Goal: Obtain resource: Download file/media

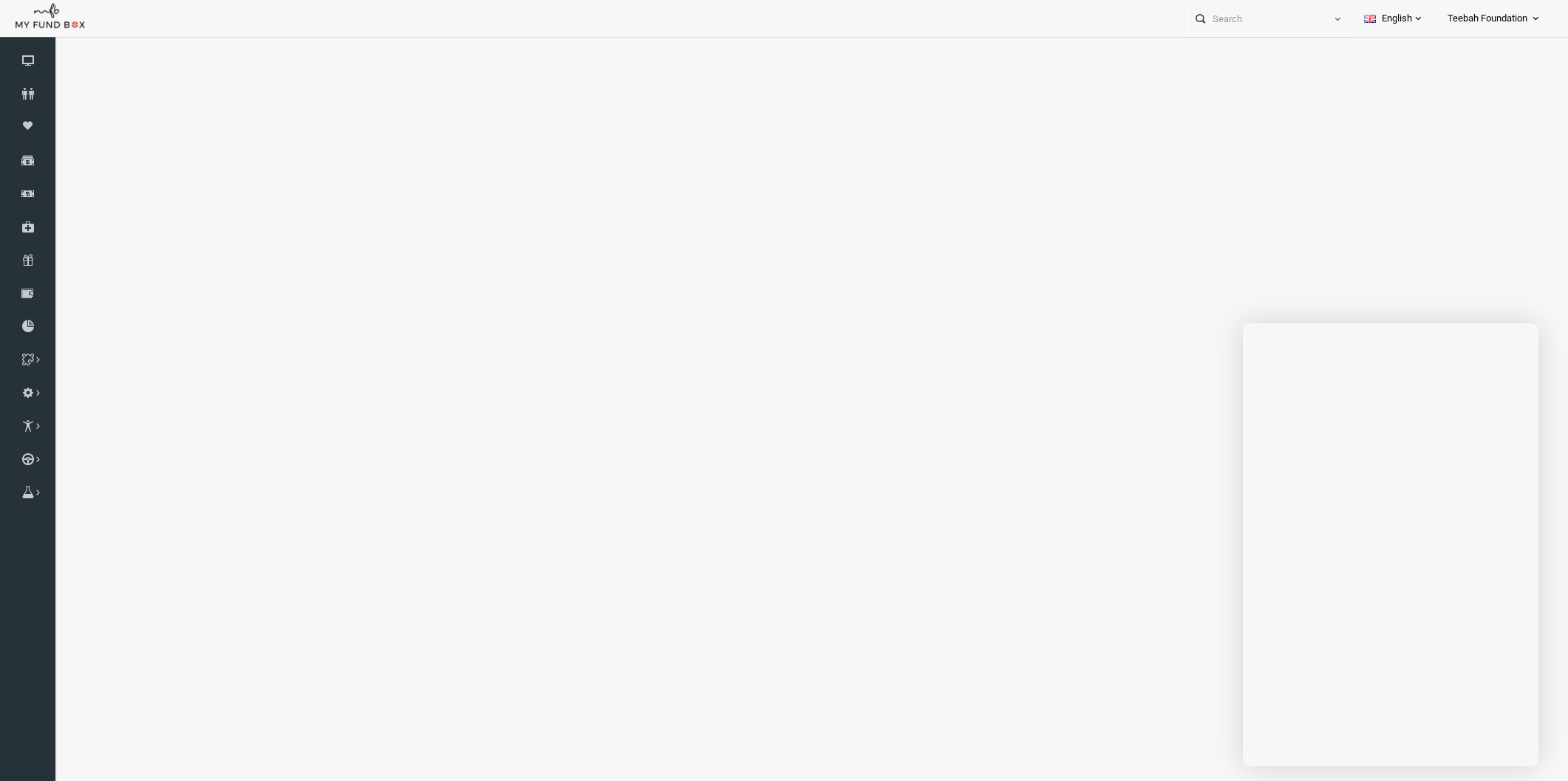
scroll to position [44, 0]
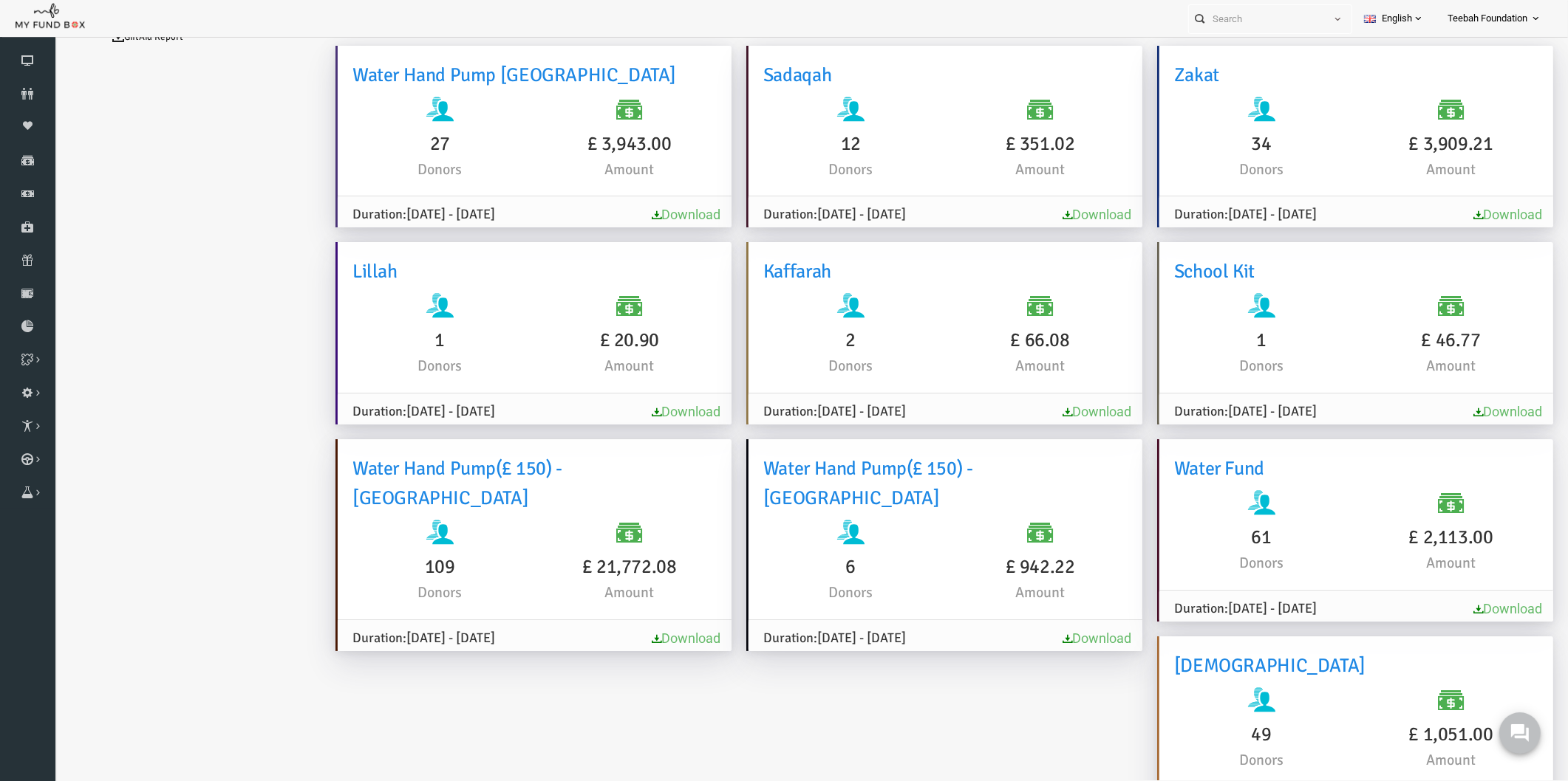
scroll to position [82, 0]
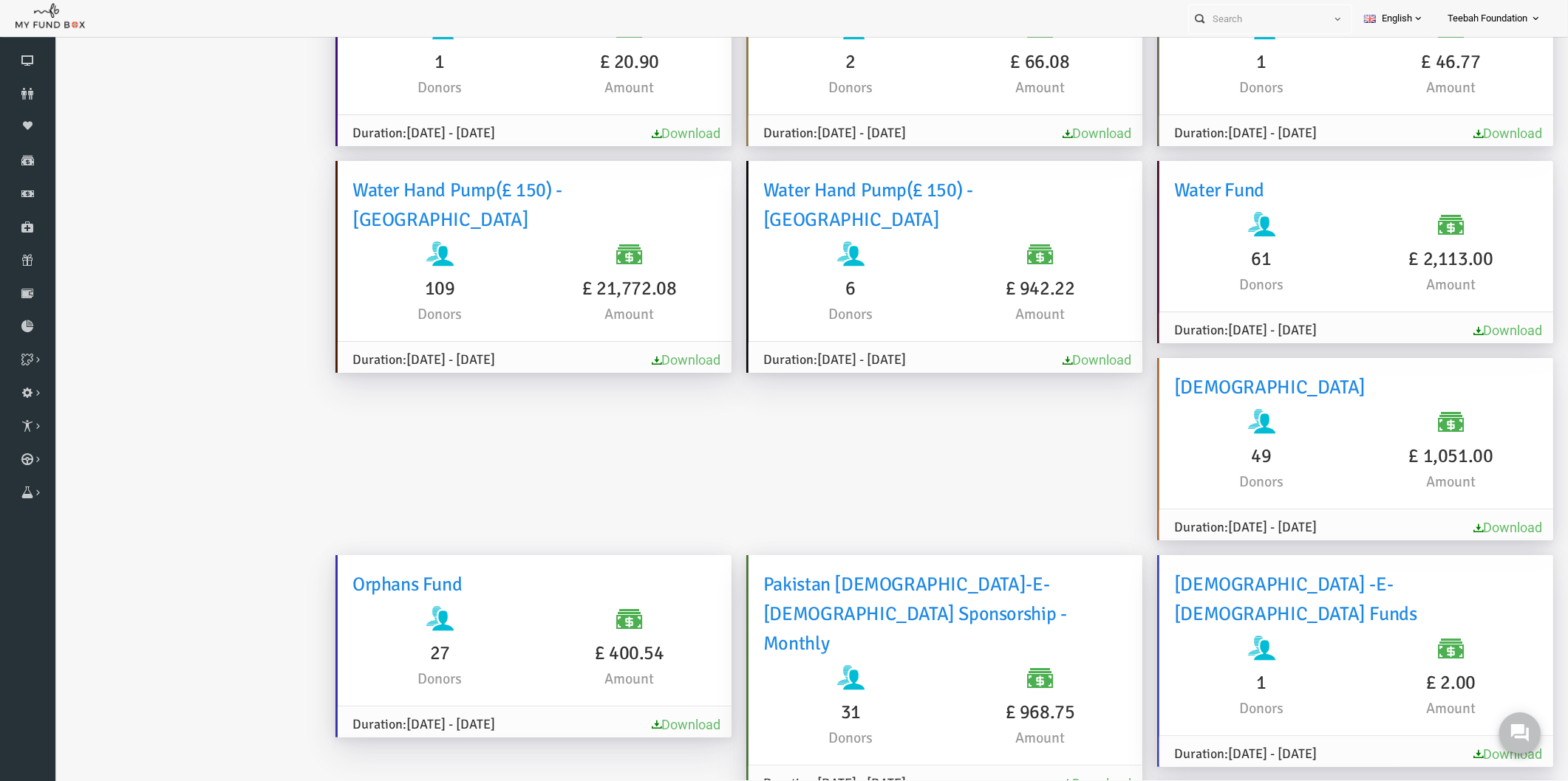
scroll to position [58, 0]
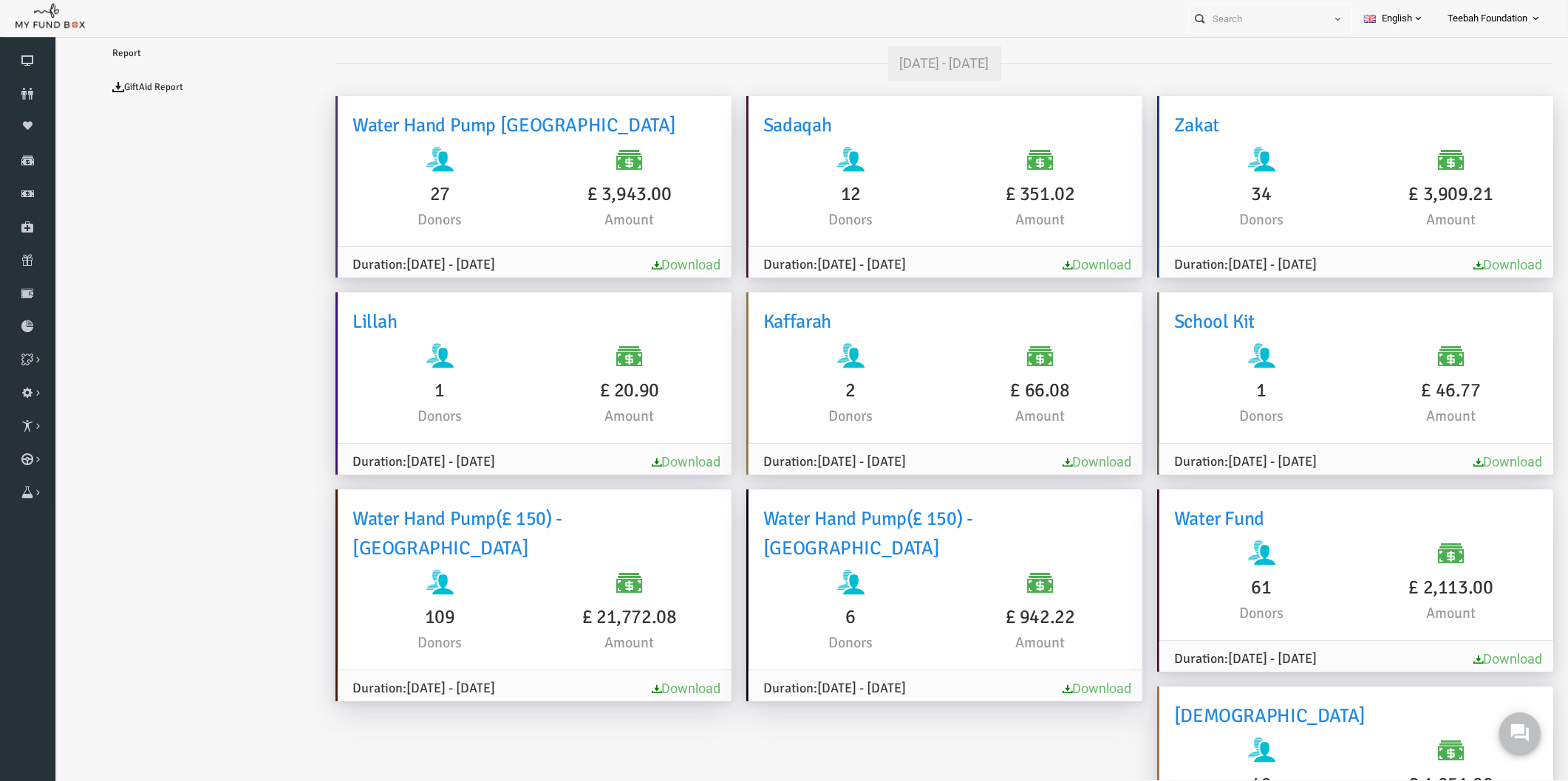
click at [663, 680] on link "Download" at bounding box center [656, 688] width 69 height 16
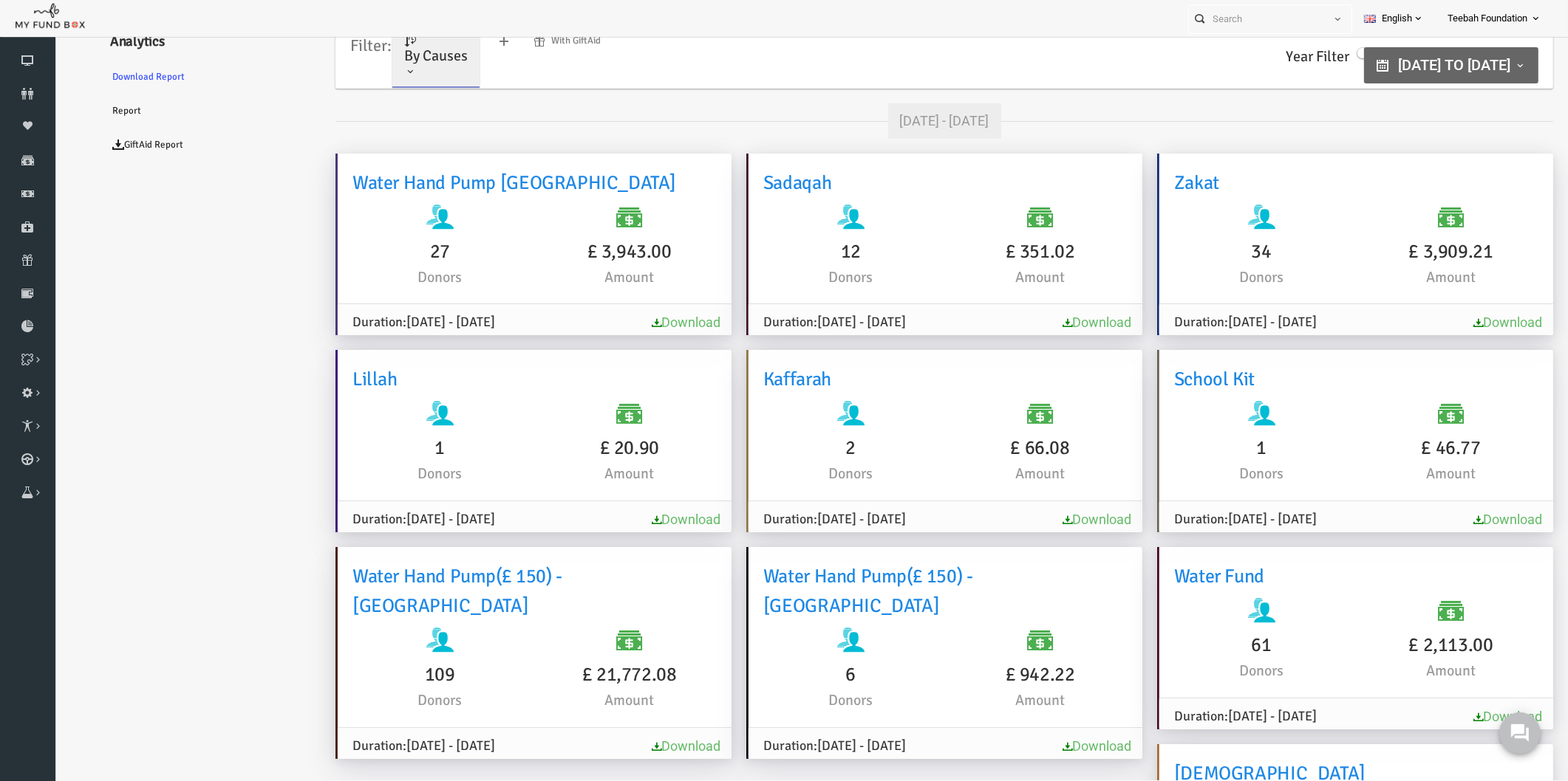
click at [662, 738] on link "Download" at bounding box center [656, 746] width 69 height 16
click at [0, 0] on link "Orders" at bounding box center [0, 0] width 0 height 0
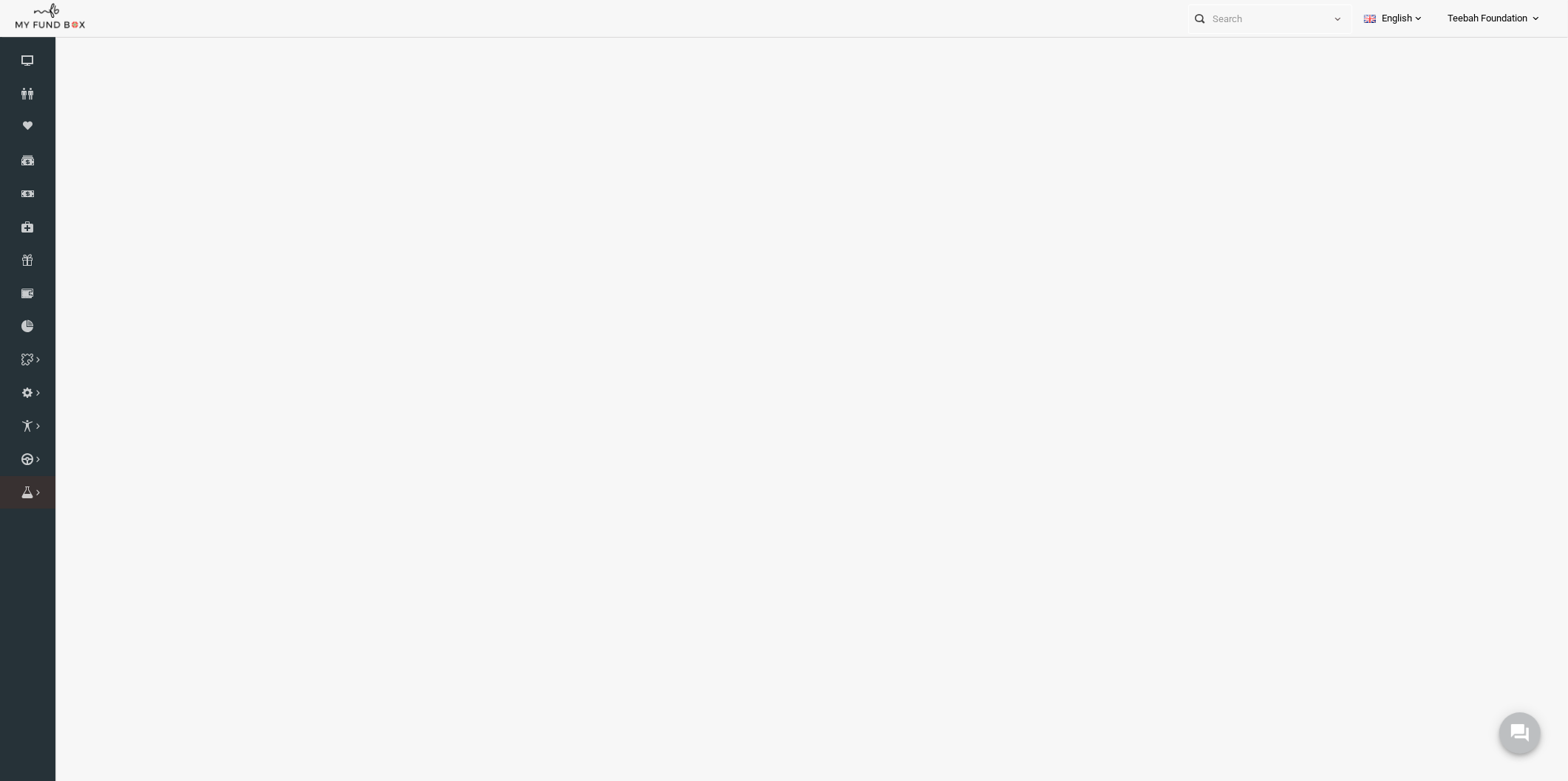
select select "100"
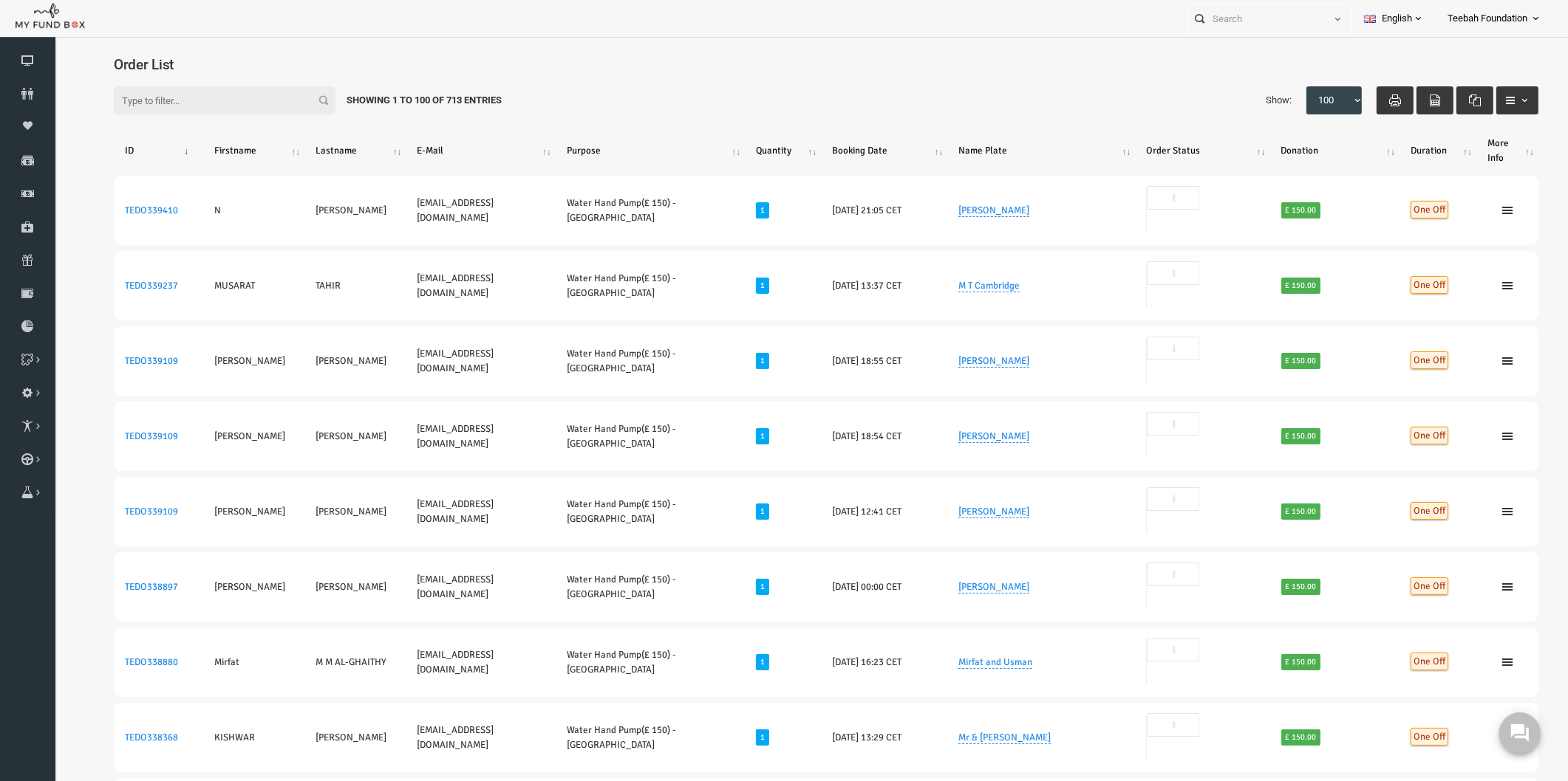
click at [1087, 90] on div "Filter: Showing 1 to 100 of 713 Entries Show: 10 25 50 100 100" at bounding box center [796, 100] width 1454 height 58
click at [948, 79] on div "Filter: Showing 1 to 100 of 713 Entries Show: 10 25 50 100 100" at bounding box center [796, 100] width 1454 height 58
click at [1311, 106] on span "100" at bounding box center [1309, 101] width 43 height 15
click at [1276, 86] on select "10 25 50 100" at bounding box center [1275, 85] width 1 height 1
click at [1100, 70] on h4 "Order List" at bounding box center [803, 65] width 1439 height 22
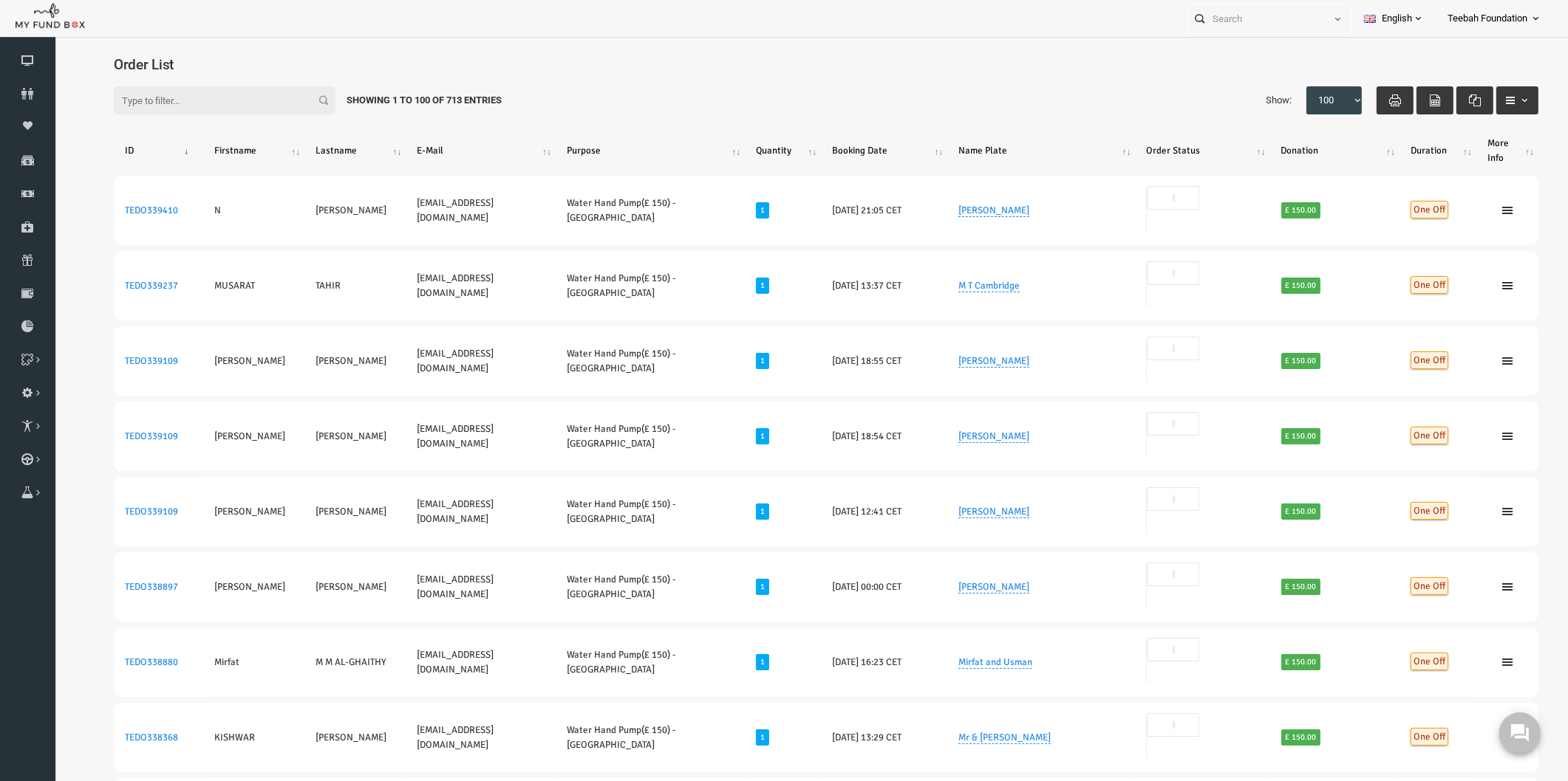
click at [519, 92] on div "Filter: Showing 1 to 100 of 713 Entries Show: 10 25 50 100 100" at bounding box center [796, 100] width 1454 height 58
click at [989, 98] on div "Filter: Showing 1 to 100 of 713 Entries Show: 10 25 50 100 100" at bounding box center [796, 100] width 1454 height 58
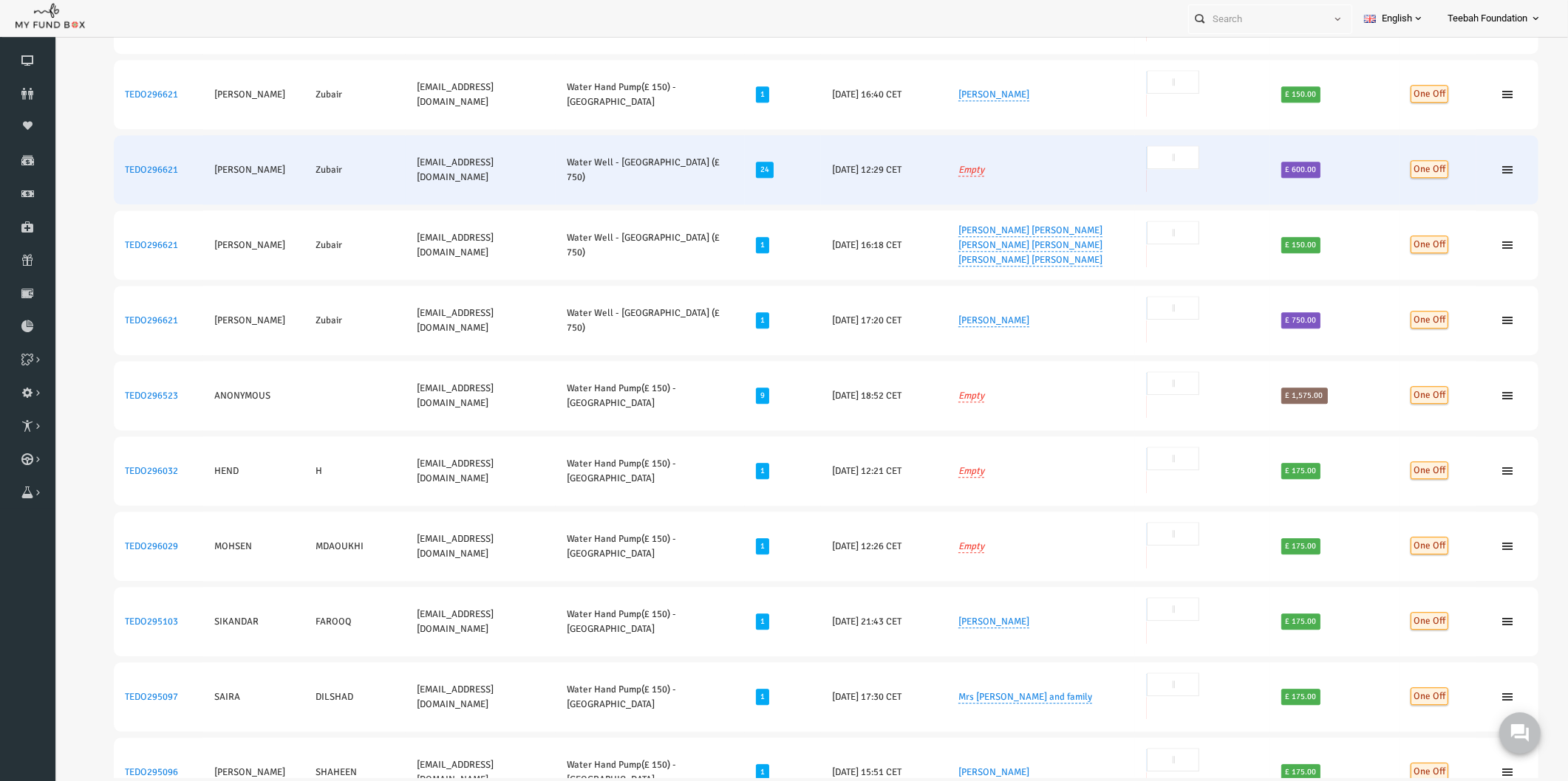
scroll to position [4315, 0]
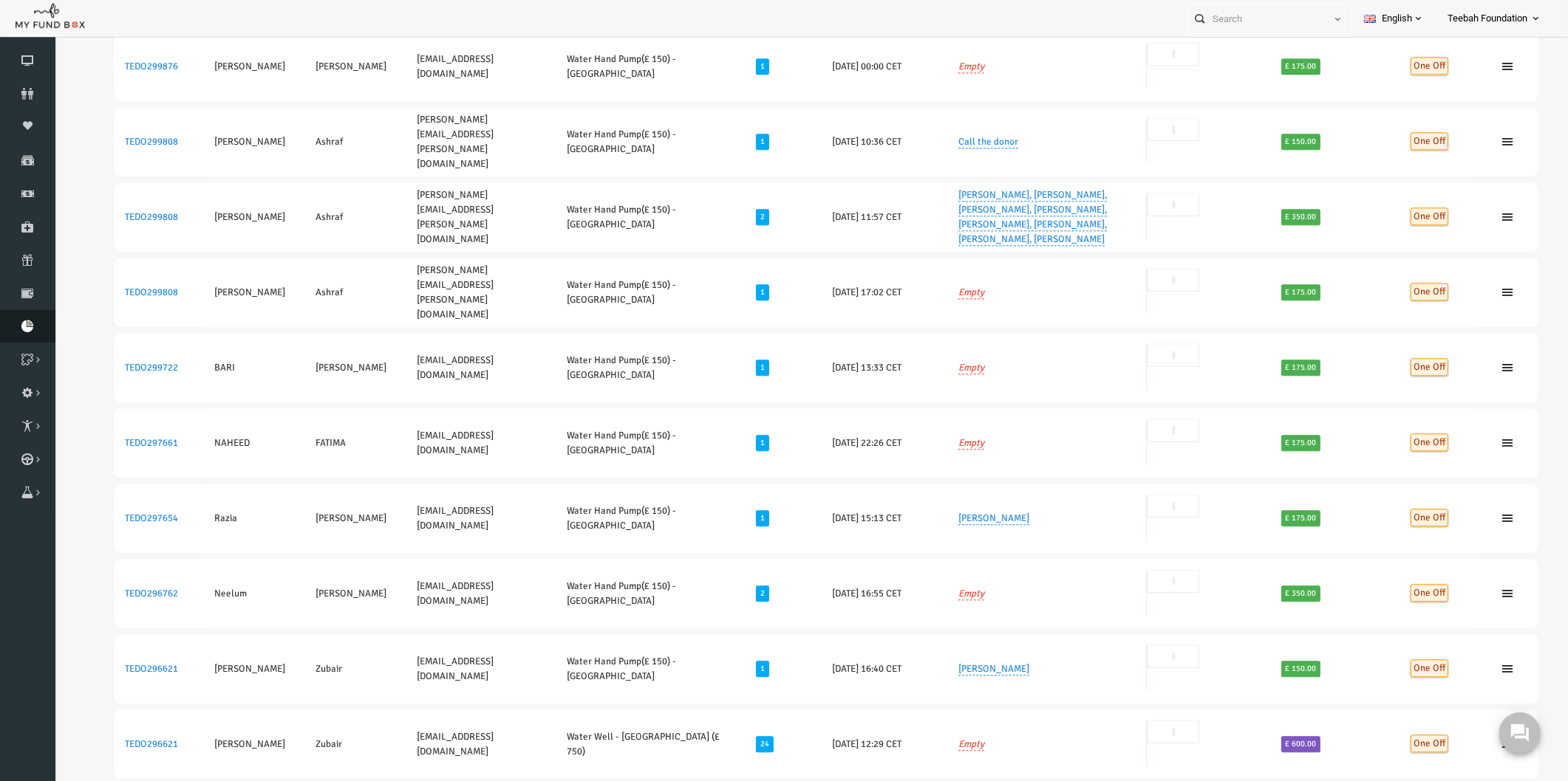
click at [29, 316] on link "Download Report" at bounding box center [28, 326] width 55 height 33
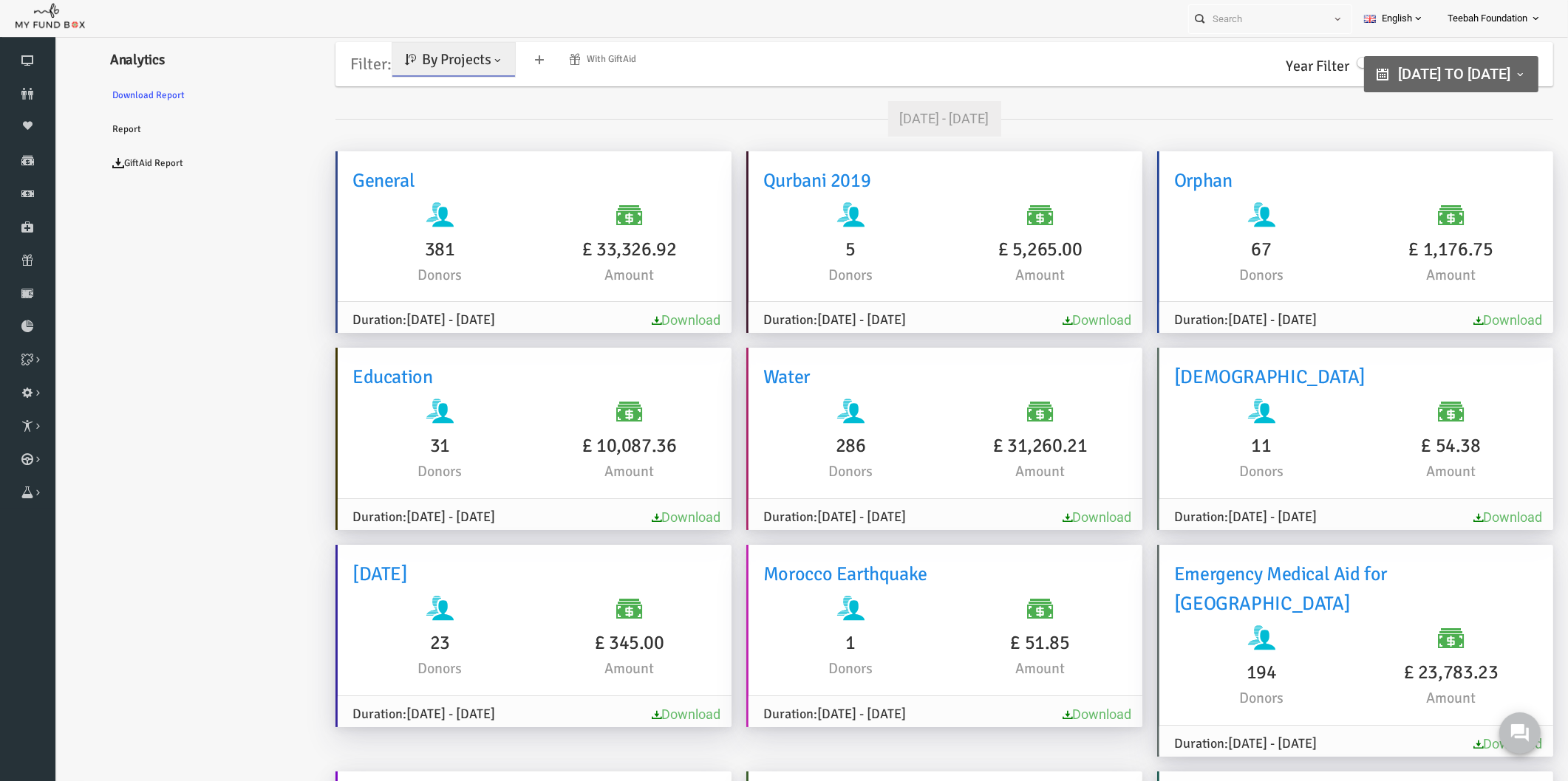
scroll to position [3, 0]
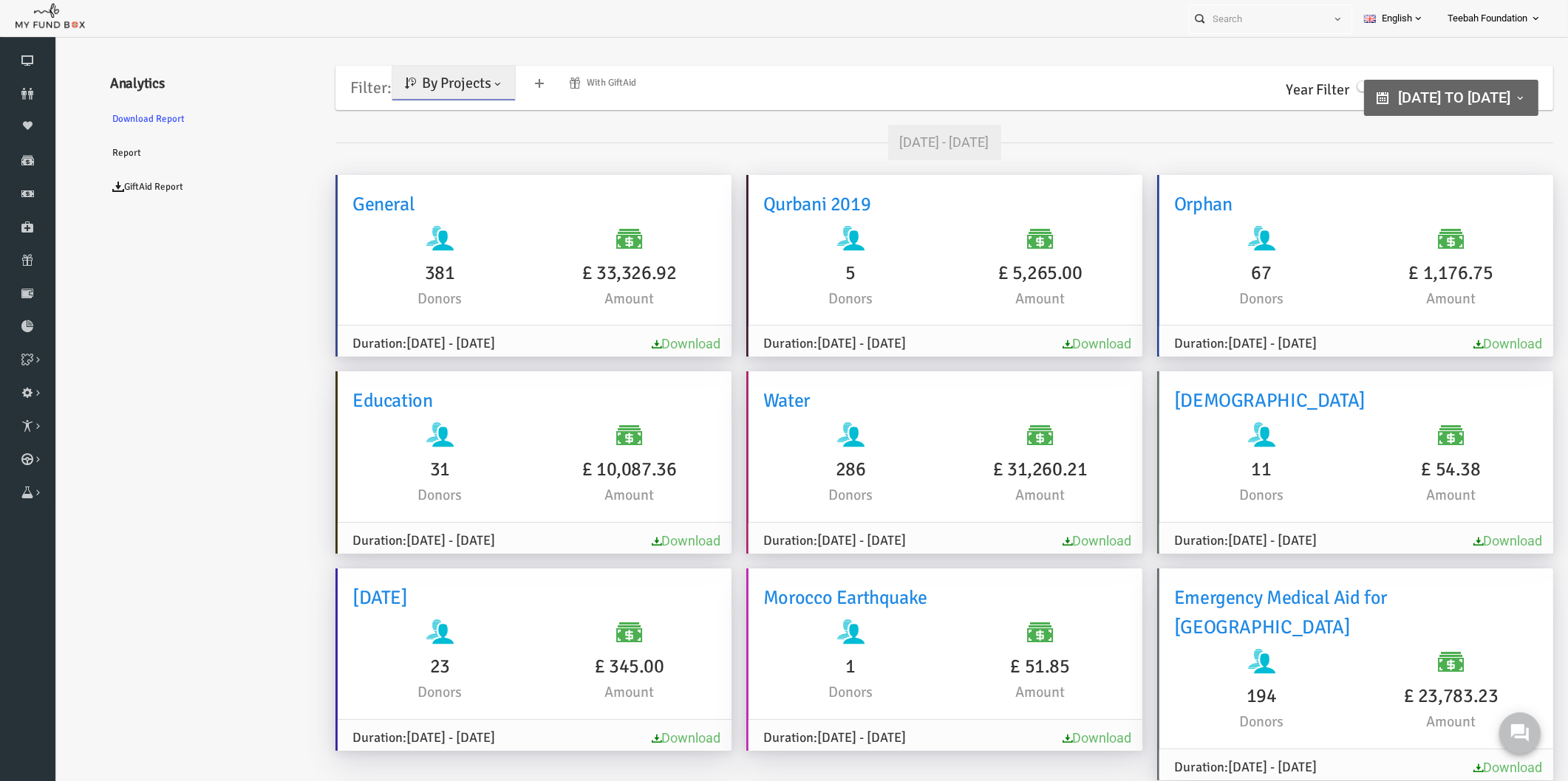
scroll to position [0, 0]
click at [1054, 543] on link "Download" at bounding box center [1067, 543] width 69 height 16
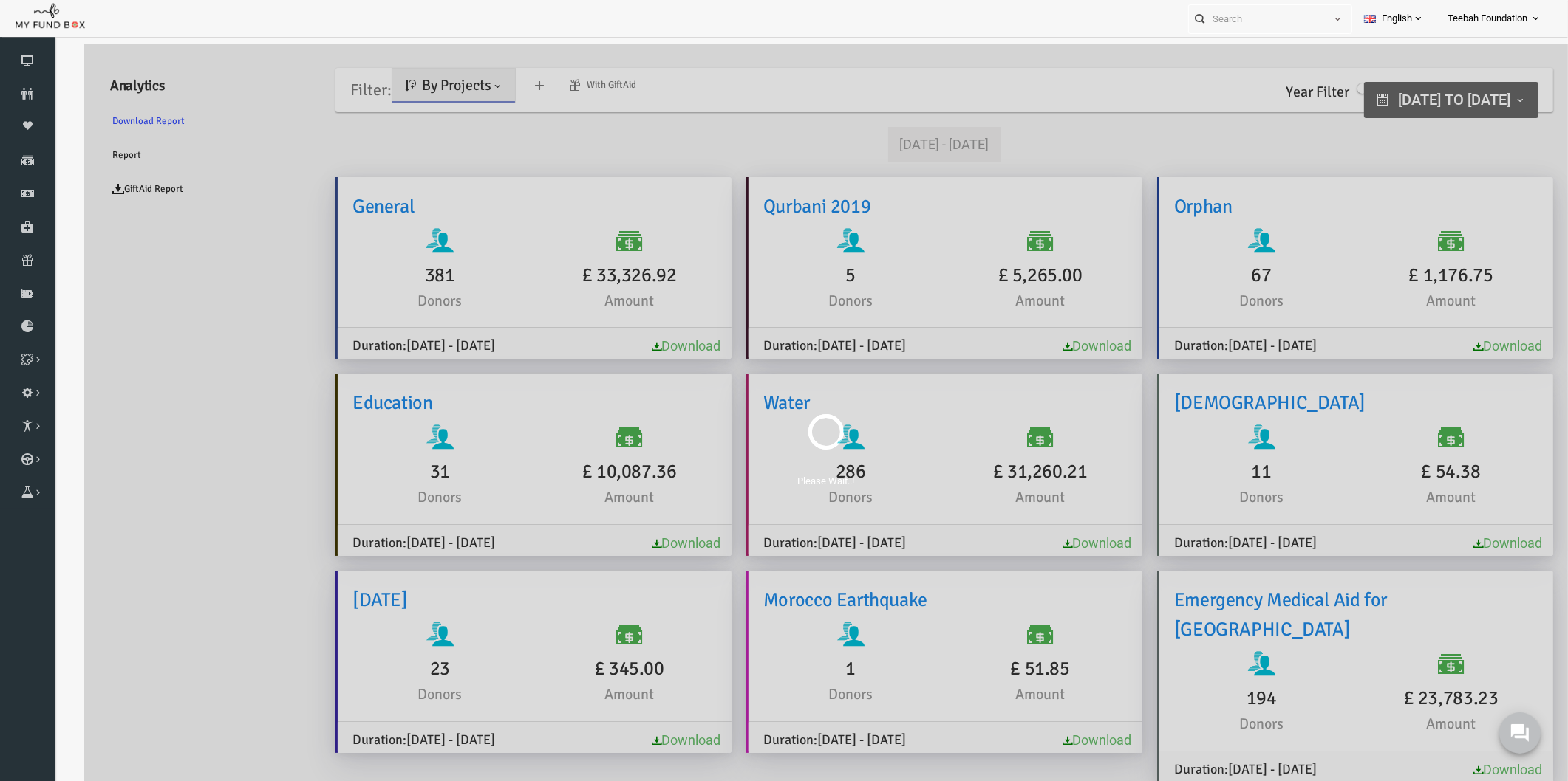
scroll to position [44, 0]
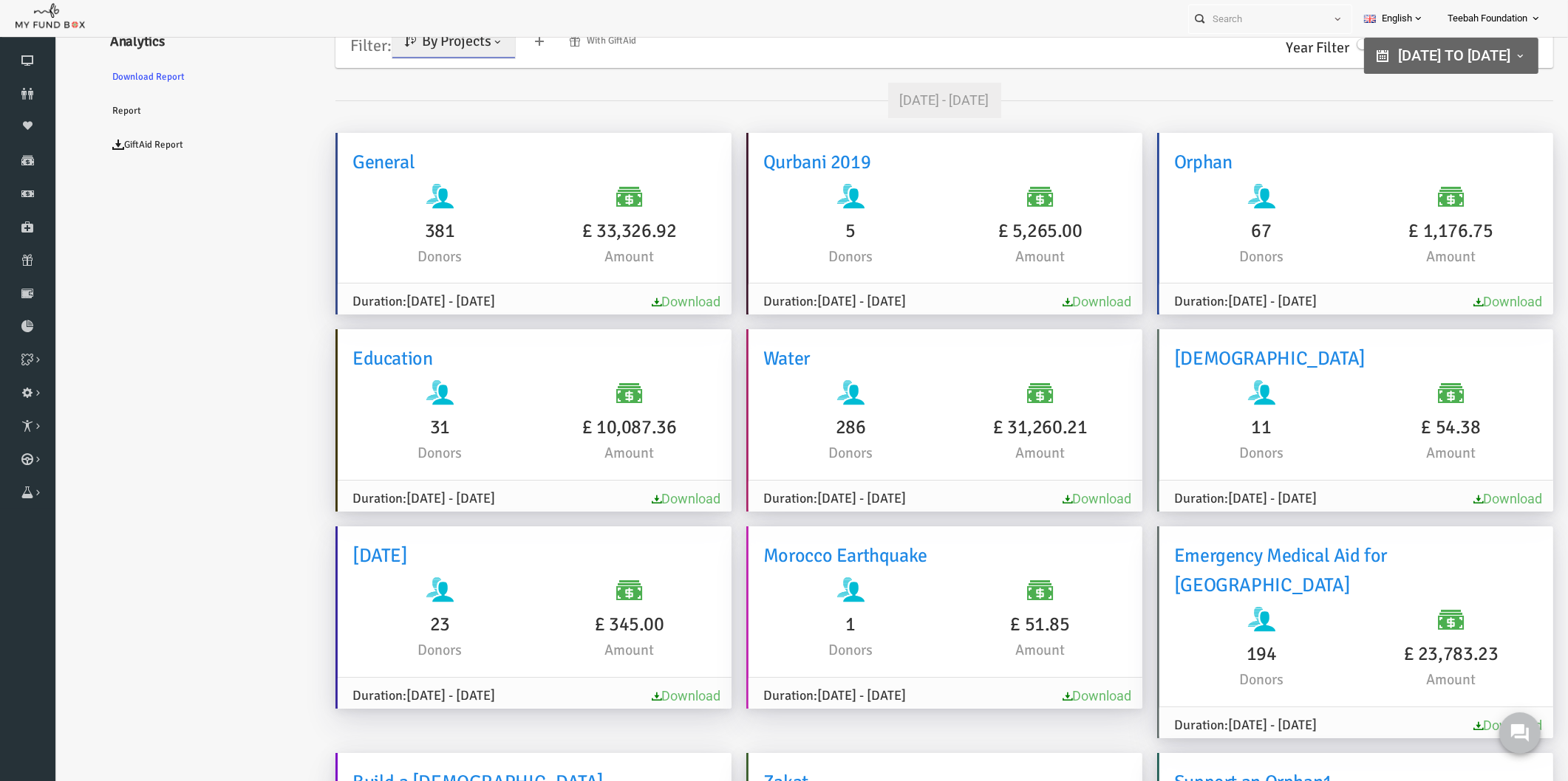
click at [173, 384] on ul "Analytics Download Report Report GiftAid Report" at bounding box center [179, 778] width 221 height 1526
click at [118, 377] on ul "Analytics Download Report Report GiftAid Report" at bounding box center [179, 778] width 221 height 1526
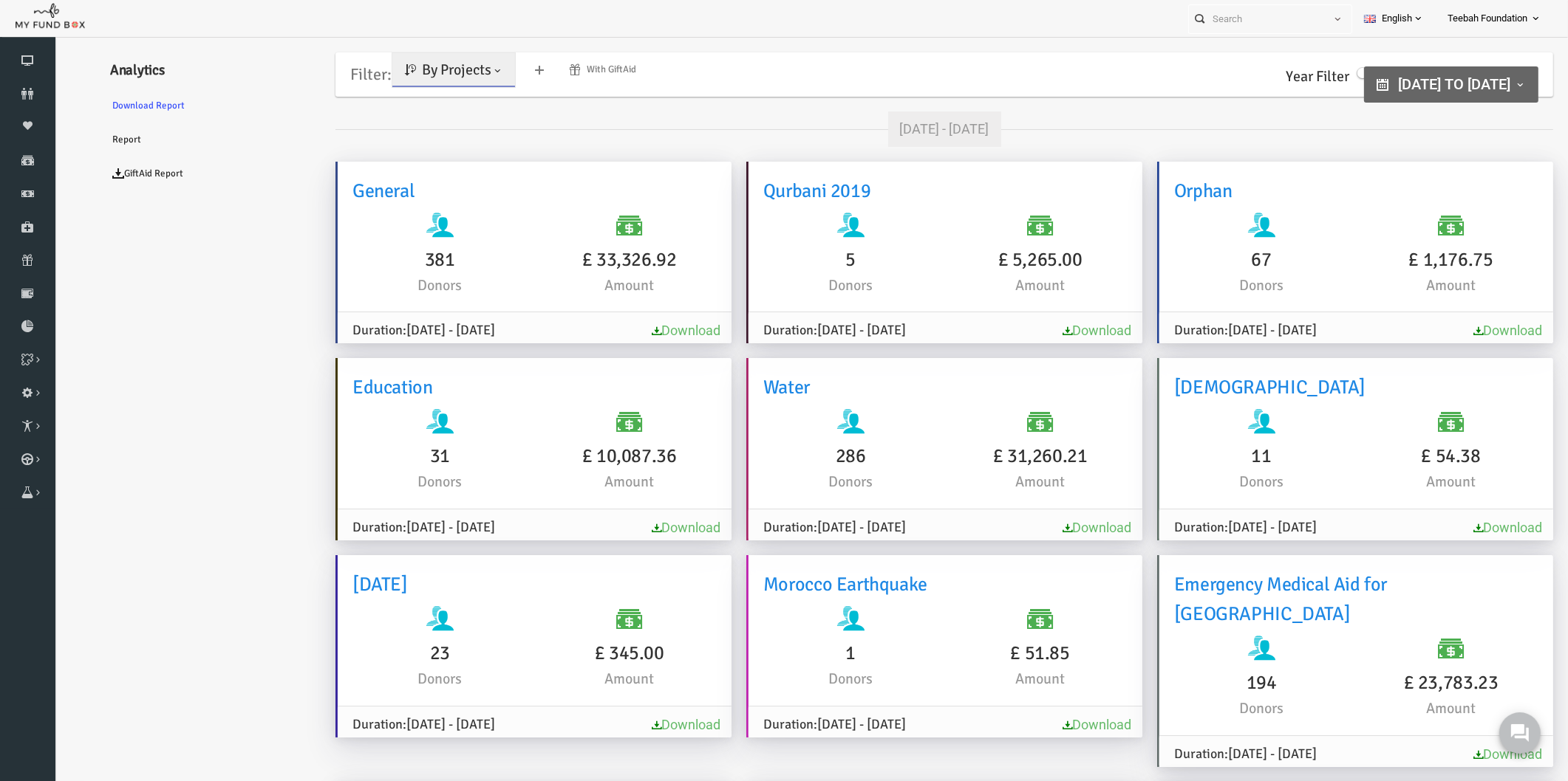
scroll to position [0, 0]
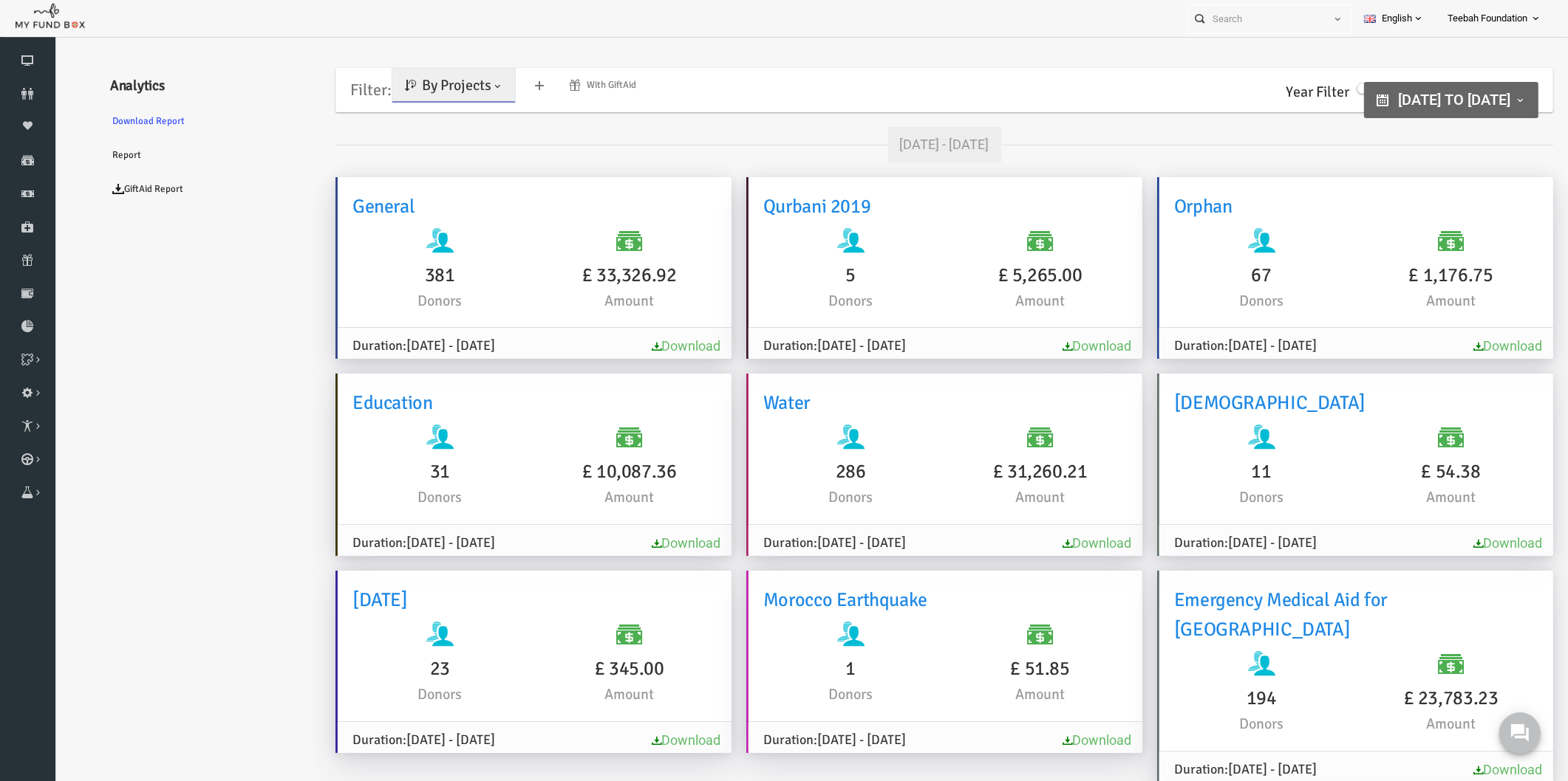
click at [31, 92] on icon at bounding box center [28, 94] width 55 height 12
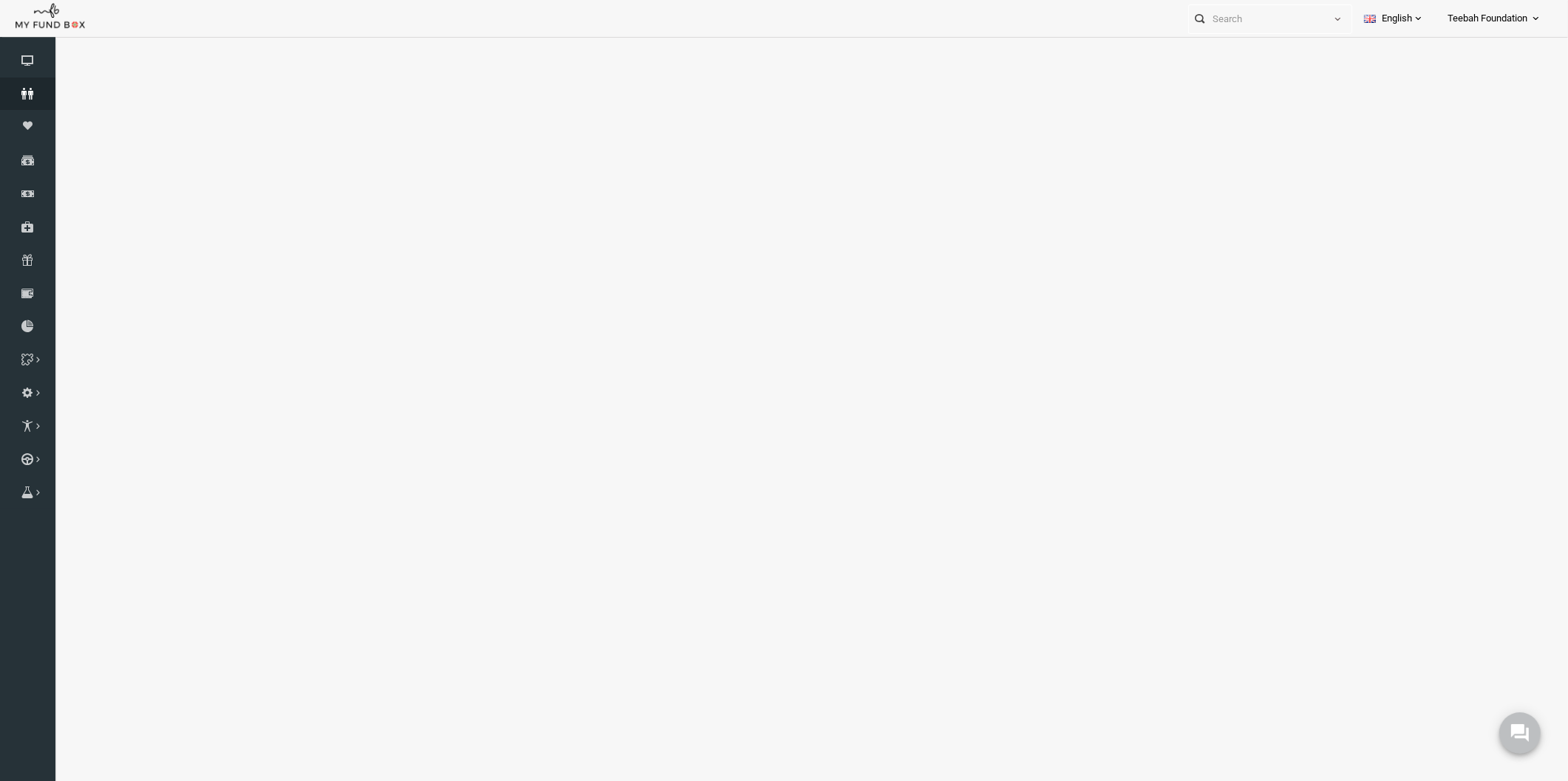
select select "100"
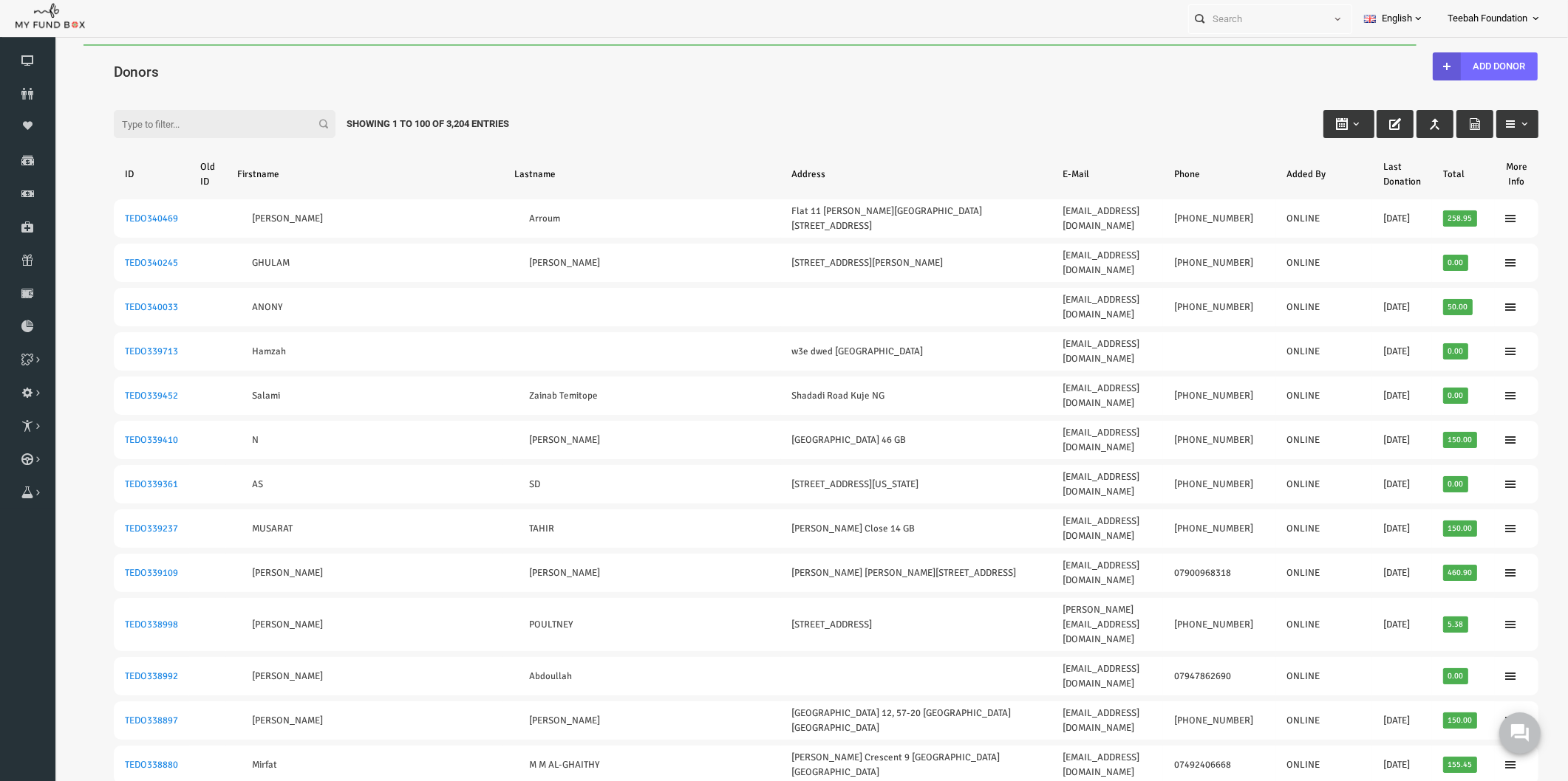
click at [150, 124] on input "Filter:" at bounding box center [195, 123] width 221 height 28
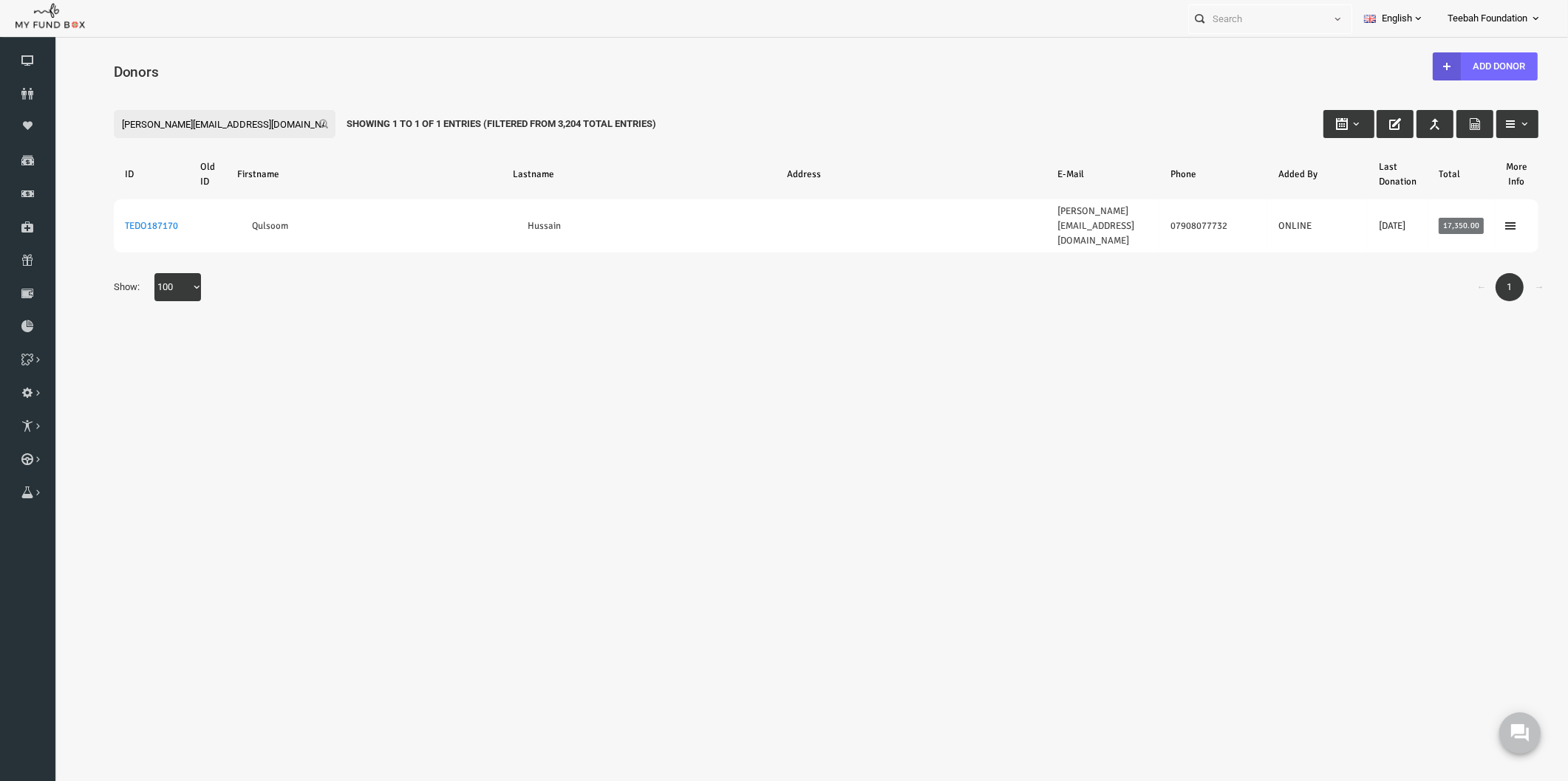
type input "[PERSON_NAME][EMAIL_ADDRESS][DOMAIN_NAME]"
